Goal: Find specific page/section: Find specific page/section

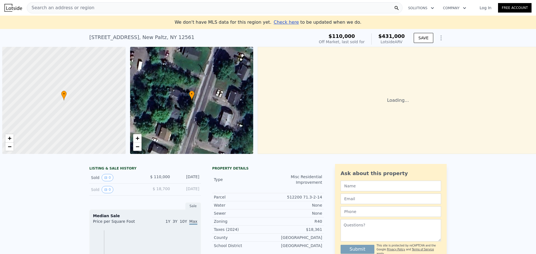
scroll to position [0, 2]
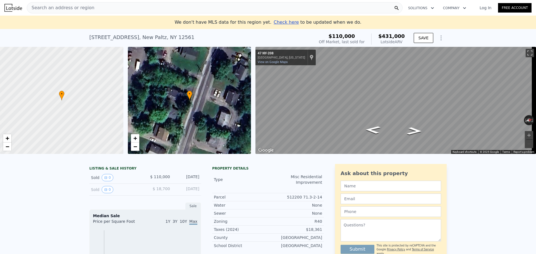
click at [131, 7] on div "Search an address or region" at bounding box center [215, 7] width 376 height 11
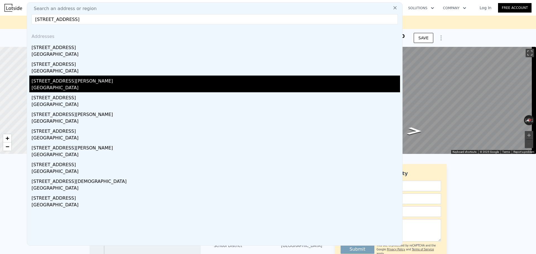
type input "[STREET_ADDRESS]"
click at [145, 89] on div "[GEOGRAPHIC_DATA]" at bounding box center [216, 89] width 369 height 8
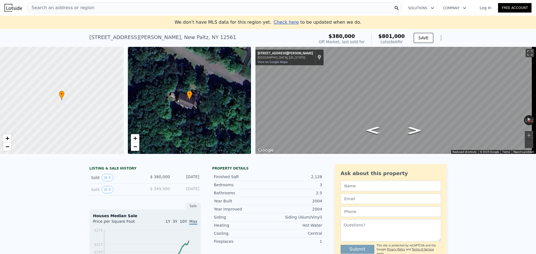
click at [180, 9] on div "Search an address or region" at bounding box center [215, 7] width 376 height 11
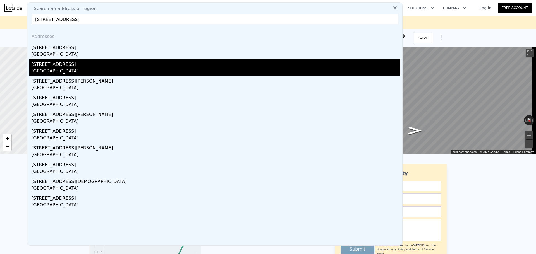
type input "[STREET_ADDRESS]"
click at [115, 64] on div "[STREET_ADDRESS]" at bounding box center [216, 63] width 369 height 9
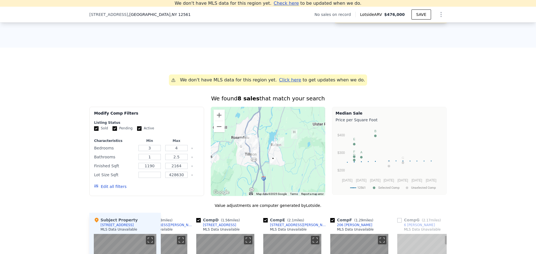
scroll to position [357, 0]
